Goal: Check status: Check status

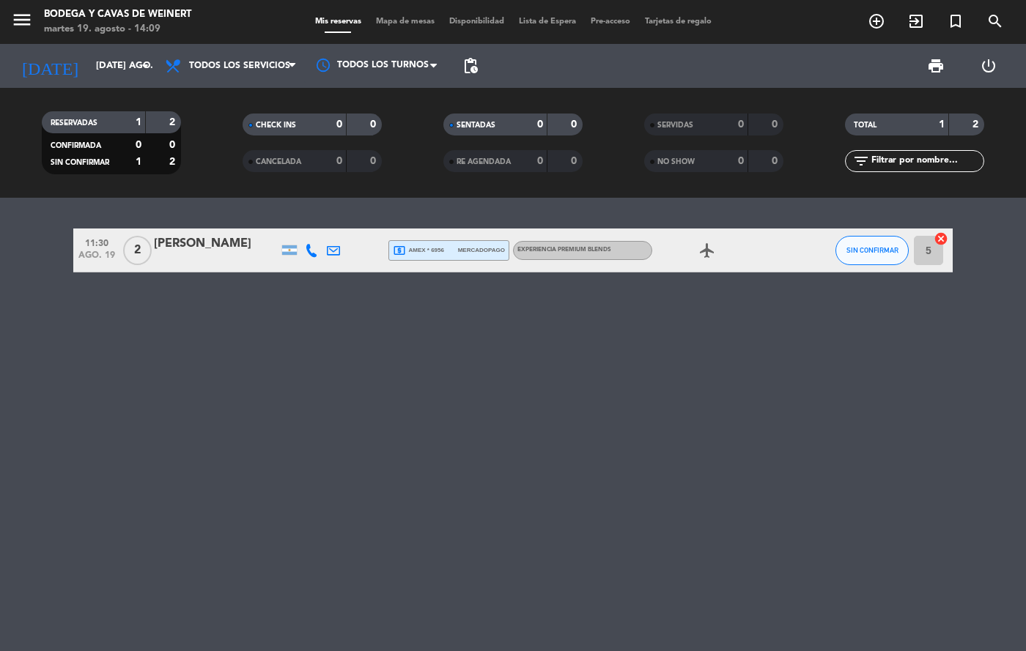
click at [433, 251] on span "local_atm amex * 6956" at bounding box center [418, 250] width 51 height 13
click at [105, 160] on span "SIN CONFIRMAR" at bounding box center [80, 162] width 59 height 7
click at [104, 161] on span "SIN CONFIRMAR" at bounding box center [80, 162] width 59 height 7
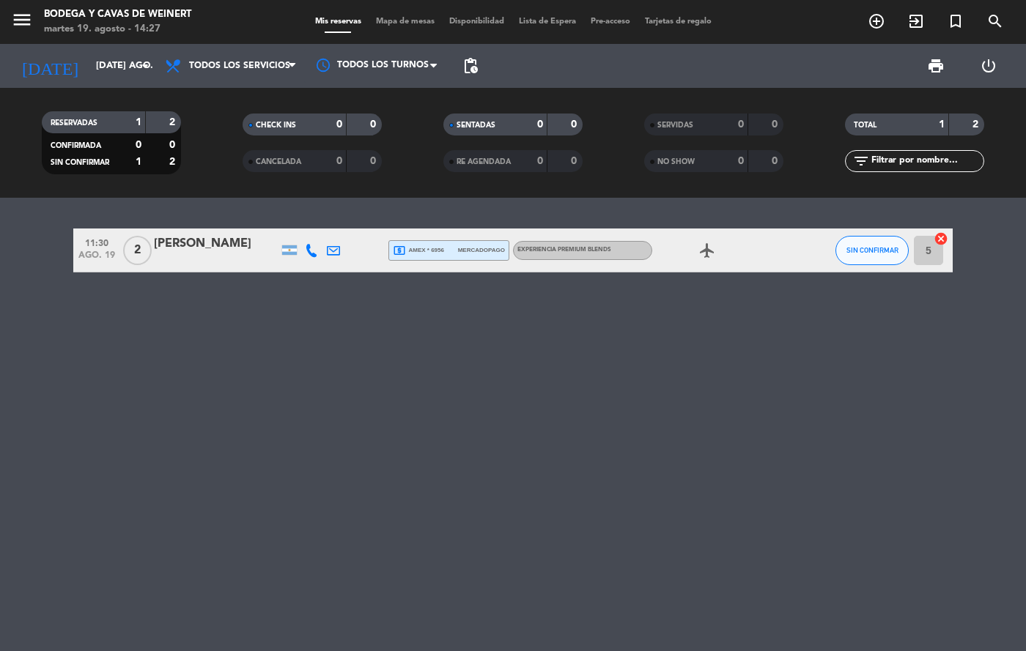
click at [151, 166] on div "2" at bounding box center [163, 162] width 28 height 17
click at [91, 163] on span "SIN CONFIRMAR" at bounding box center [80, 162] width 59 height 7
click at [84, 162] on span "SIN CONFIRMAR" at bounding box center [80, 162] width 59 height 7
click at [863, 249] on span "SIN CONFIRMAR" at bounding box center [872, 250] width 52 height 8
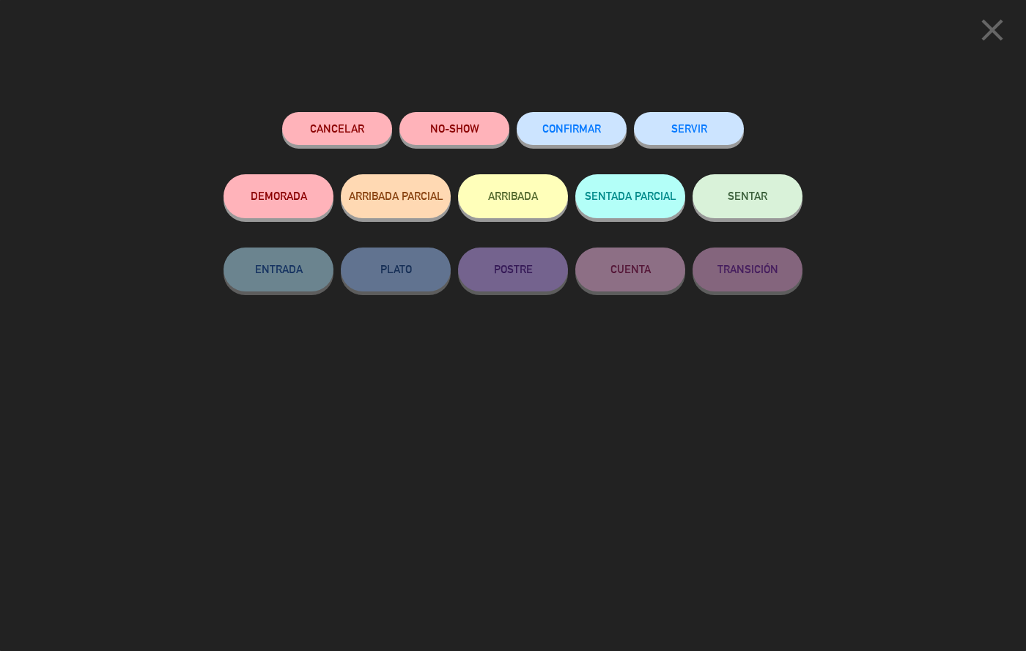
click at [534, 196] on button "ARRIBADA" at bounding box center [513, 196] width 110 height 44
